Goal: Navigation & Orientation: Find specific page/section

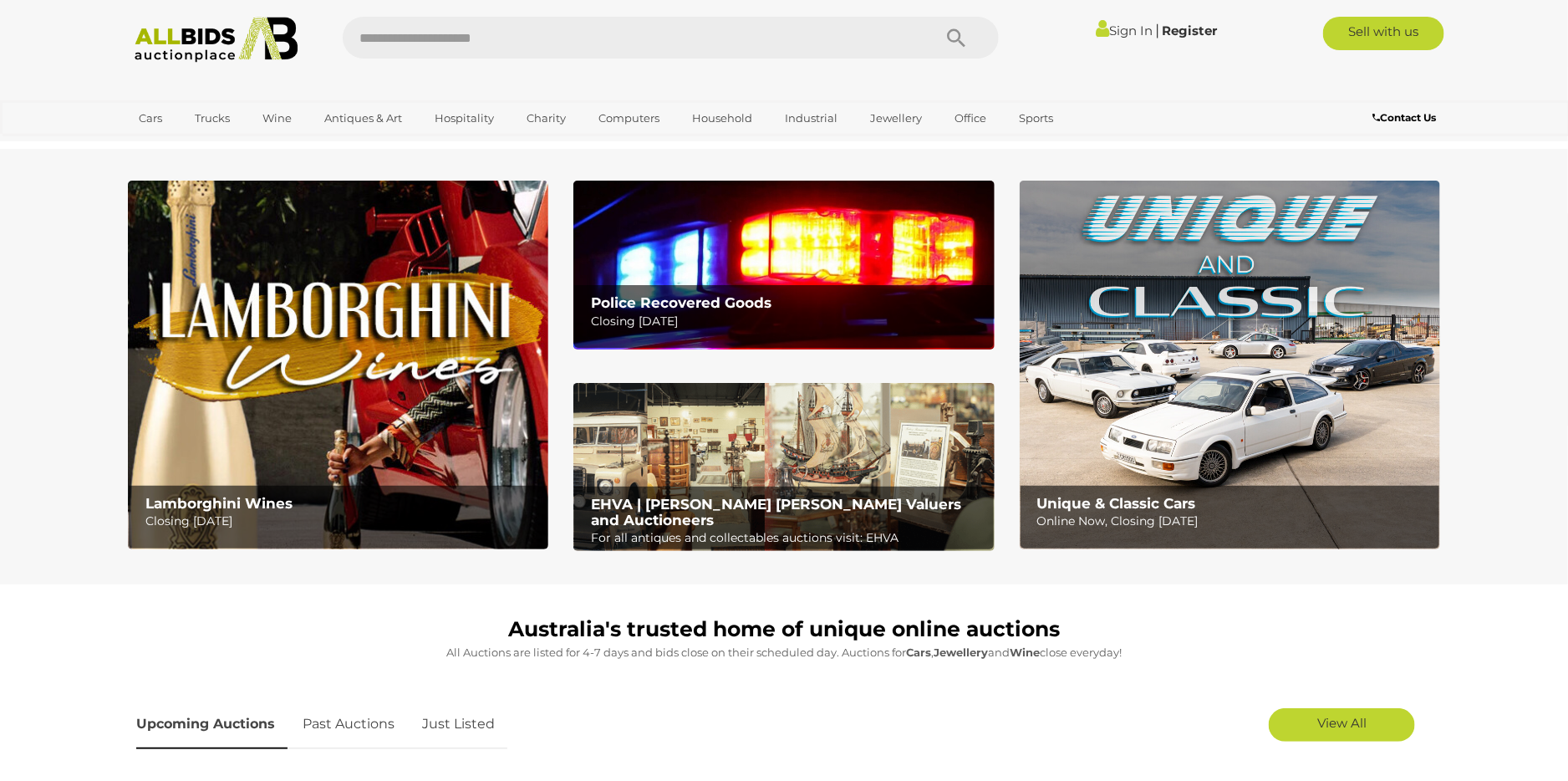
click at [836, 316] on p "Closing Tuesday 14th October" at bounding box center [787, 322] width 394 height 21
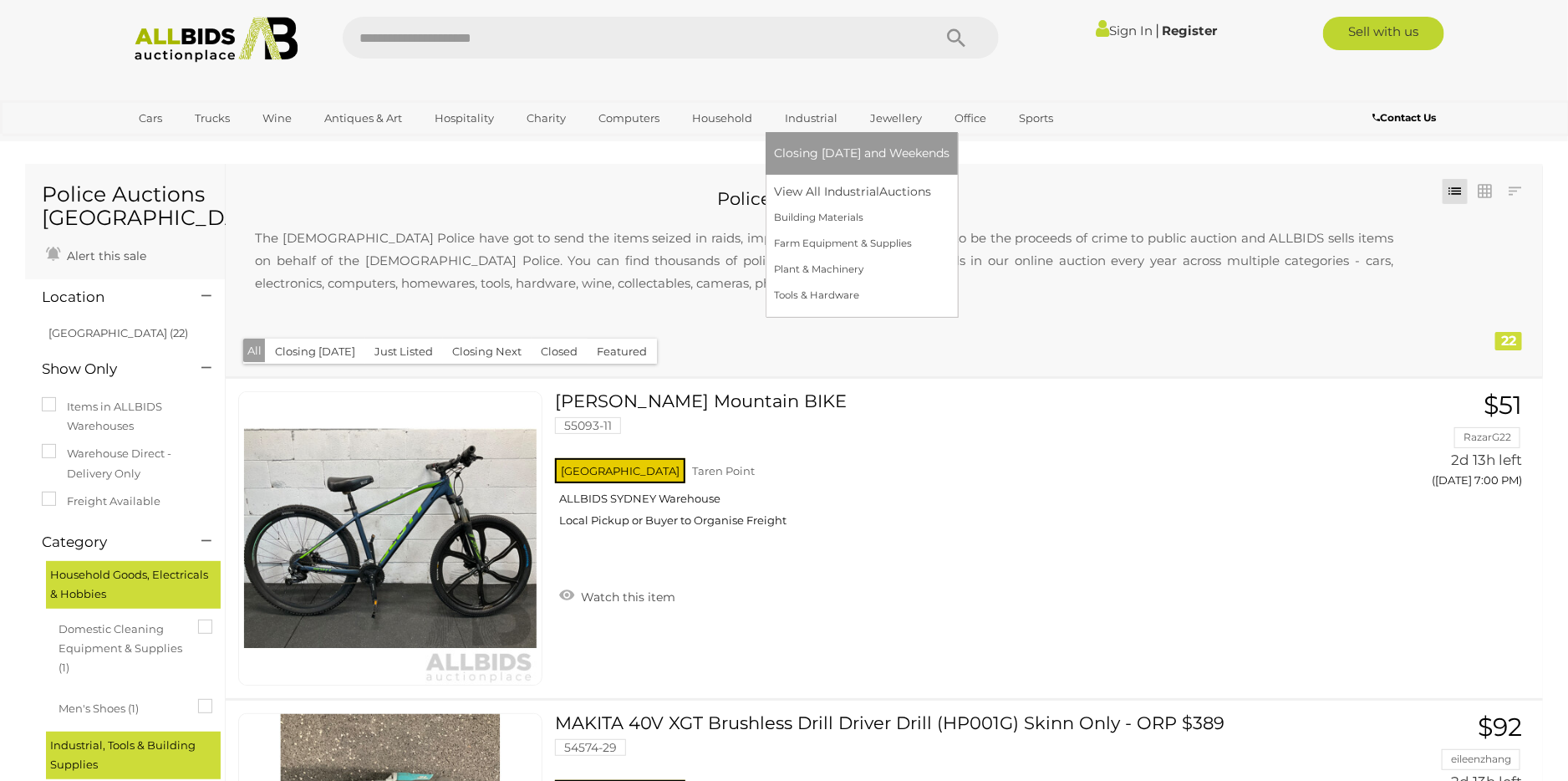
click at [808, 121] on link "Industrial" at bounding box center [811, 118] width 74 height 28
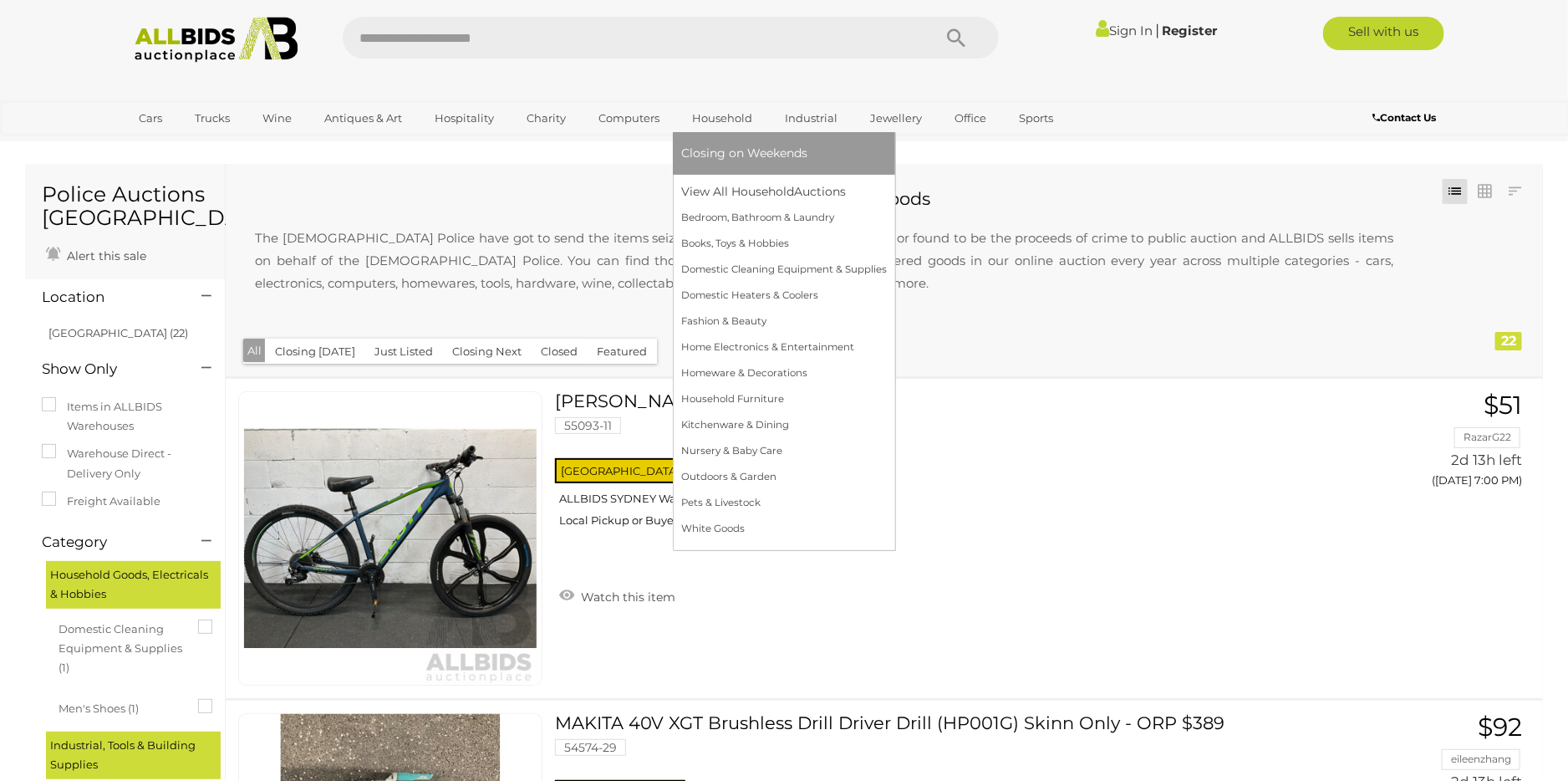
click at [738, 113] on link "Household" at bounding box center [722, 118] width 82 height 28
click at [737, 242] on link "Books, Toys & Hobbies" at bounding box center [784, 243] width 205 height 26
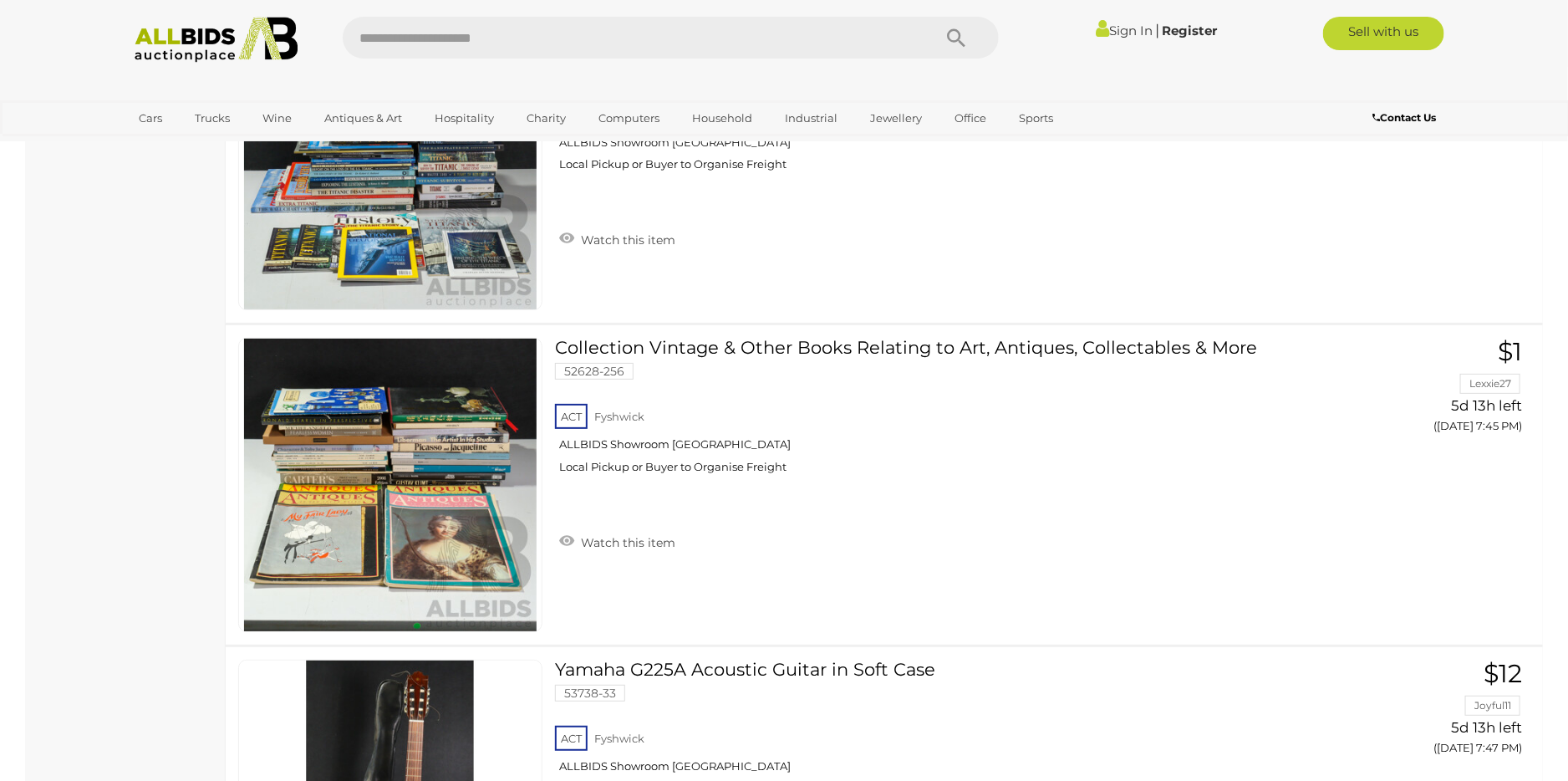
scroll to position [2635, 0]
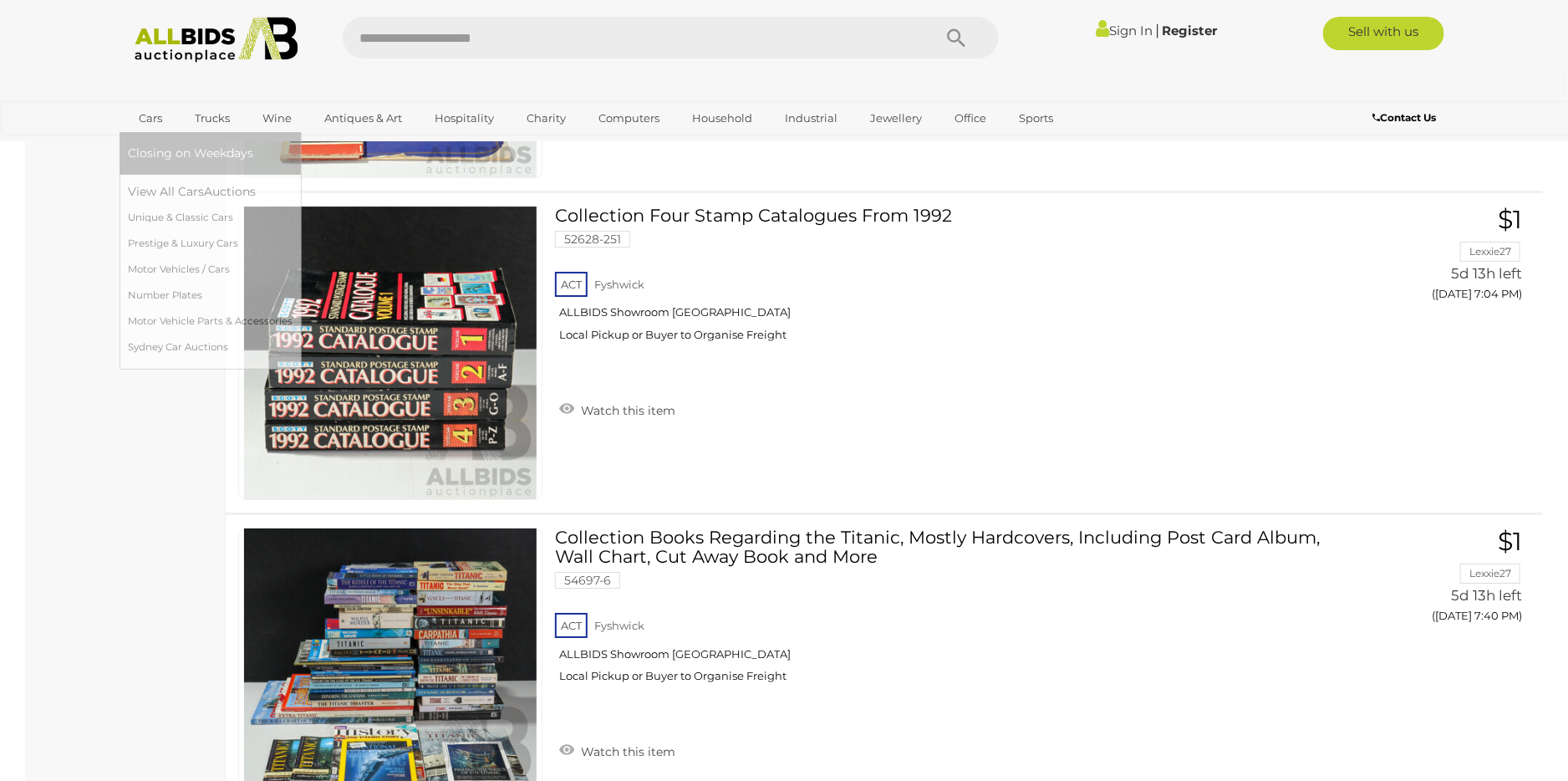
click at [155, 121] on link "Cars" at bounding box center [150, 118] width 45 height 28
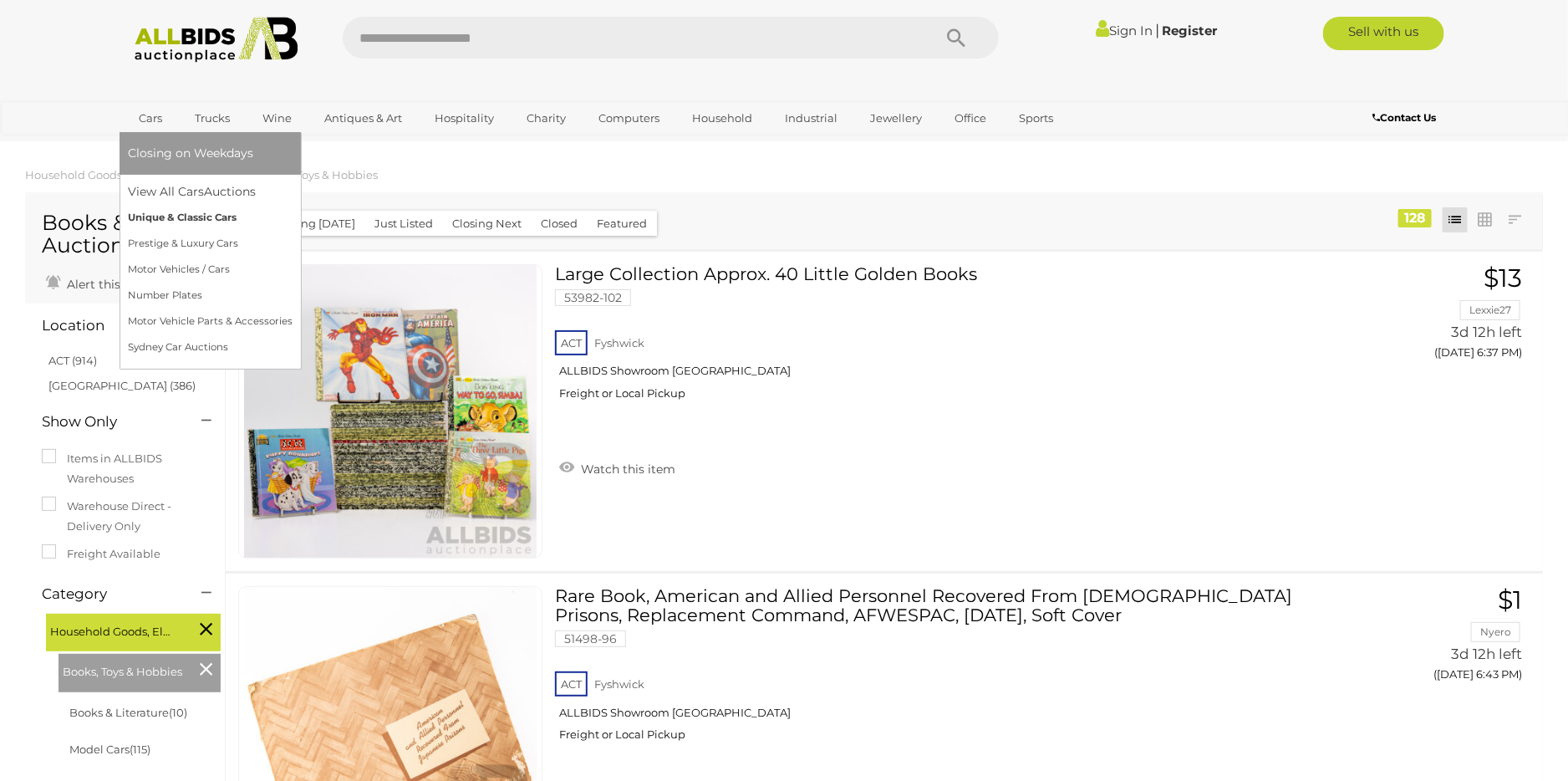
click at [178, 213] on link "Unique & Classic Cars" at bounding box center [210, 218] width 165 height 26
